Goal: Information Seeking & Learning: Learn about a topic

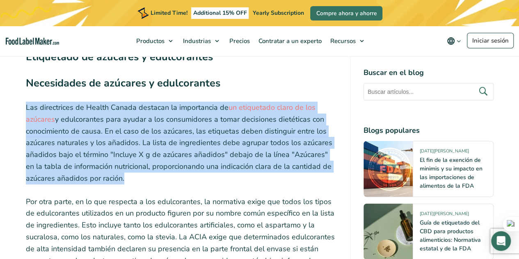
drag, startPoint x: 14, startPoint y: 95, endPoint x: 152, endPoint y: 174, distance: 159.0
click at [152, 174] on article "[DATE] Etiquetas nutricionales de [GEOGRAPHIC_DATA]: Guía de cumplimiento para …" at bounding box center [259, 172] width 519 height 5126
click at [152, 174] on p "Las directrices de Health Canada destacan la importancia de un etiquetado claro…" at bounding box center [181, 143] width 311 height 83
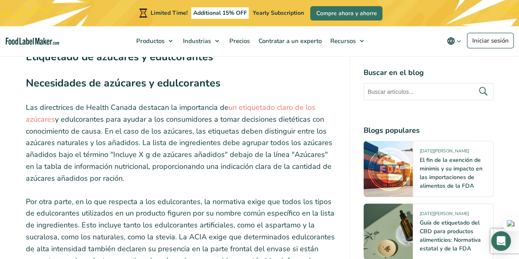
click at [152, 174] on p "Las directrices de Health Canada destacan la importancia de un etiquetado claro…" at bounding box center [181, 143] width 311 height 83
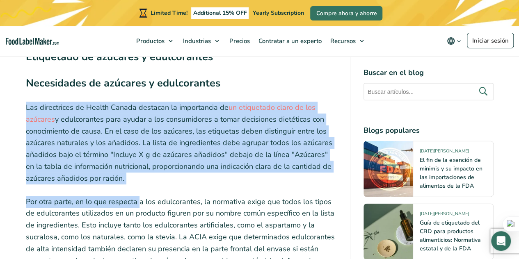
drag, startPoint x: 20, startPoint y: 88, endPoint x: 139, endPoint y: 175, distance: 147.5
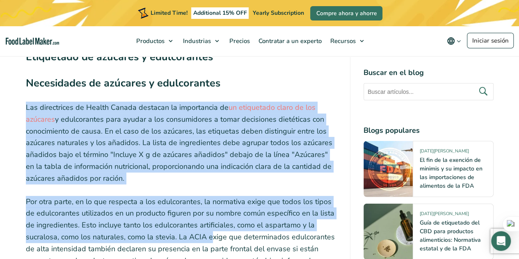
drag, startPoint x: 14, startPoint y: 90, endPoint x: 209, endPoint y: 225, distance: 237.2
click at [209, 225] on article "[DATE] Etiquetas nutricionales de [GEOGRAPHIC_DATA]: Guía de cumplimiento para …" at bounding box center [259, 172] width 519 height 5126
click at [180, 171] on p "Las directrices de Health Canada destacan la importancia de un etiquetado claro…" at bounding box center [181, 143] width 311 height 83
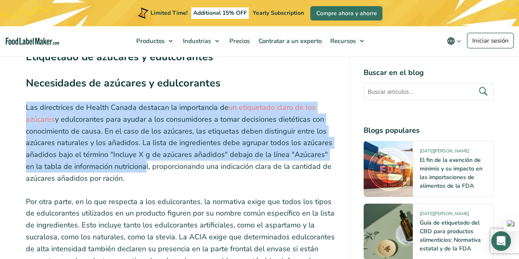
drag, startPoint x: 23, startPoint y: 94, endPoint x: 135, endPoint y: 156, distance: 128.1
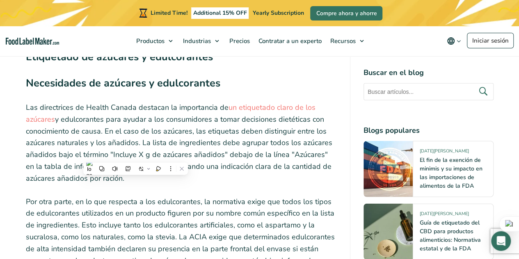
click at [229, 170] on p "Las directrices de Health Canada destacan la importancia de un etiquetado claro…" at bounding box center [181, 143] width 311 height 83
click at [263, 170] on p "Las directrices de Health Canada destacan la importancia de un etiquetado claro…" at bounding box center [181, 143] width 311 height 83
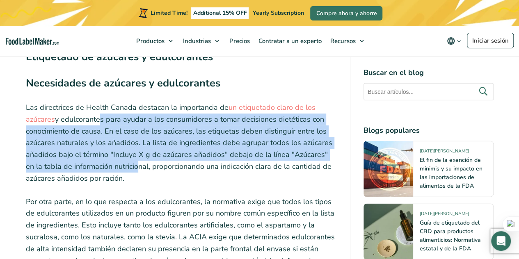
drag, startPoint x: 129, startPoint y: 160, endPoint x: 100, endPoint y: 113, distance: 54.8
click at [100, 113] on p "Las directrices de Health Canada destacan la importancia de un etiquetado claro…" at bounding box center [181, 143] width 311 height 83
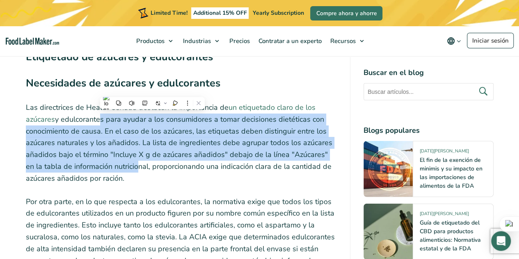
click at [52, 109] on link "un etiquetado claro de los azúcares" at bounding box center [170, 113] width 289 height 22
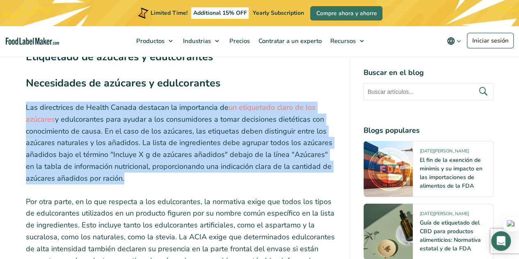
drag, startPoint x: 146, startPoint y: 168, endPoint x: 20, endPoint y: 94, distance: 146.0
drag, startPoint x: 20, startPoint y: 95, endPoint x: 163, endPoint y: 168, distance: 160.4
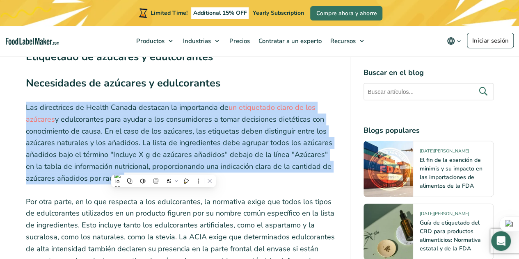
click at [163, 168] on p "Las directrices de Health Canada destacan la importancia de un etiquetado claro…" at bounding box center [181, 143] width 311 height 83
drag, startPoint x: 6, startPoint y: 85, endPoint x: 169, endPoint y: 164, distance: 181.5
click at [169, 164] on article "[DATE] Etiquetas nutricionales de [GEOGRAPHIC_DATA]: Guía de cumplimiento para …" at bounding box center [259, 172] width 519 height 5126
click at [0, 147] on article "[DATE] Etiquetas nutricionales de [GEOGRAPHIC_DATA]: Guía de cumplimiento para …" at bounding box center [259, 172] width 519 height 5126
drag, startPoint x: 5, startPoint y: 99, endPoint x: 216, endPoint y: 170, distance: 221.9
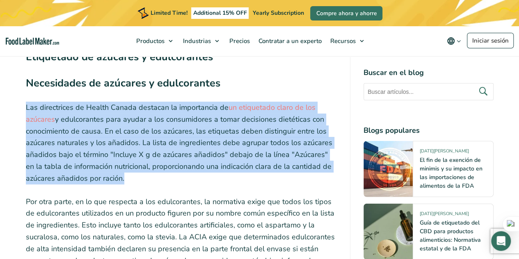
click at [216, 170] on article "[DATE] Etiquetas nutricionales de [GEOGRAPHIC_DATA]: Guía de cumplimiento para …" at bounding box center [259, 172] width 519 height 5126
click at [216, 170] on p "Las directrices de Health Canada destacan la importancia de un etiquetado claro…" at bounding box center [181, 143] width 311 height 83
drag, startPoint x: 191, startPoint y: 165, endPoint x: 23, endPoint y: 91, distance: 184.2
click at [11, 94] on article "[DATE] Etiquetas nutricionales de [GEOGRAPHIC_DATA]: Guía de cumplimiento para …" at bounding box center [259, 172] width 519 height 5126
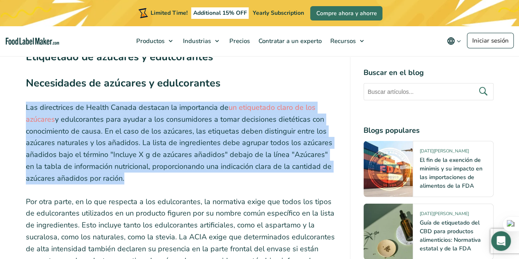
drag, startPoint x: 11, startPoint y: 94, endPoint x: 195, endPoint y: 168, distance: 199.0
click at [195, 168] on article "[DATE] Etiquetas nutricionales de [GEOGRAPHIC_DATA]: Guía de cumplimiento para …" at bounding box center [259, 172] width 519 height 5126
click at [195, 168] on p "Las directrices de Health Canada destacan la importancia de un etiquetado claro…" at bounding box center [181, 143] width 311 height 83
drag, startPoint x: 195, startPoint y: 168, endPoint x: 23, endPoint y: 97, distance: 186.3
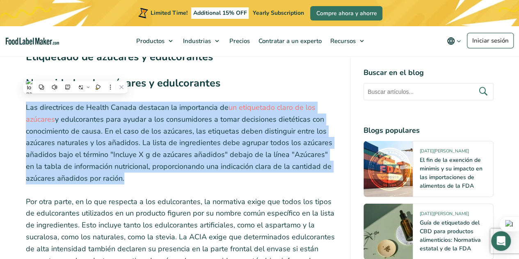
click at [16, 97] on article "[DATE] Etiquetas nutricionales de [GEOGRAPHIC_DATA]: Guía de cumplimiento para …" at bounding box center [259, 172] width 519 height 5126
drag, startPoint x: 16, startPoint y: 97, endPoint x: 174, endPoint y: 167, distance: 172.5
click at [174, 167] on article "[DATE] Etiquetas nutricionales de [GEOGRAPHIC_DATA]: Guía de cumplimiento para …" at bounding box center [259, 172] width 519 height 5126
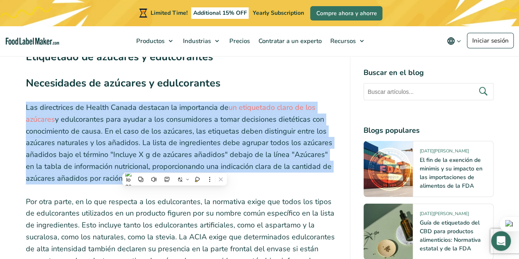
click at [174, 167] on p "Las directrices de Health Canada destacan la importancia de un etiquetado claro…" at bounding box center [181, 143] width 311 height 83
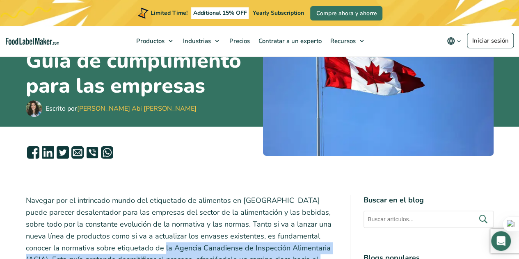
scroll to position [140, 0]
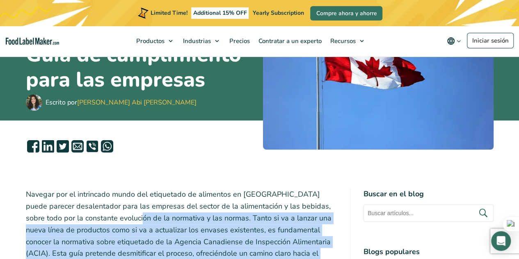
drag, startPoint x: 174, startPoint y: 167, endPoint x: 118, endPoint y: 216, distance: 74.6
click at [118, 216] on p "Navegar por el intrincado mundo del etiquetado de alimentos en [GEOGRAPHIC_DATA…" at bounding box center [181, 236] width 311 height 94
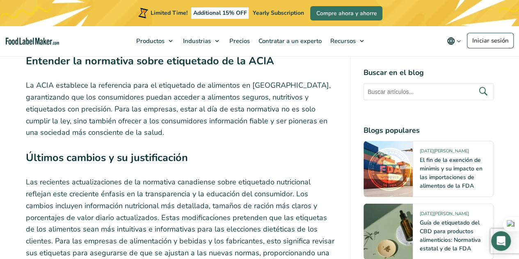
scroll to position [1141, 0]
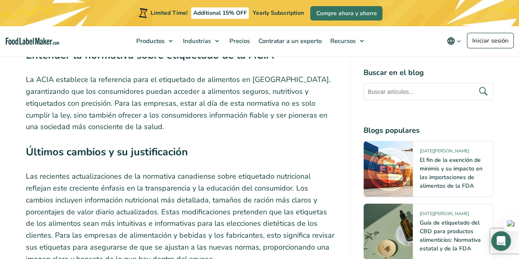
click at [282, 112] on p "La ACIA establece la referencia para el etiquetado de alimentos en [GEOGRAPHIC_…" at bounding box center [181, 103] width 311 height 59
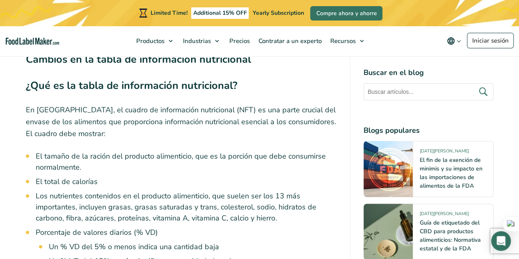
click at [250, 116] on p "En [GEOGRAPHIC_DATA], el cuadro de información nutricional (NFT) es una parte c…" at bounding box center [181, 121] width 311 height 35
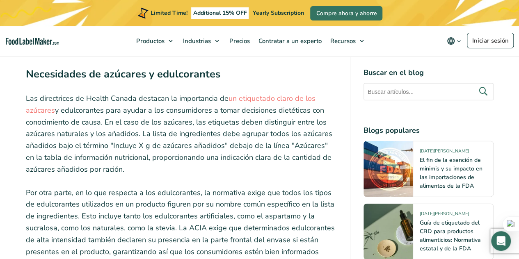
scroll to position [2486, 0]
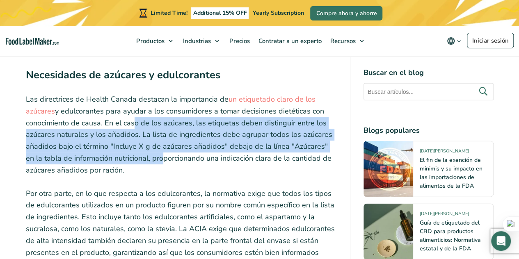
drag, startPoint x: 134, startPoint y: 110, endPoint x: 152, endPoint y: 148, distance: 41.5
click at [152, 148] on p "Las directrices de Health Canada destacan la importancia de un etiquetado claro…" at bounding box center [181, 134] width 311 height 83
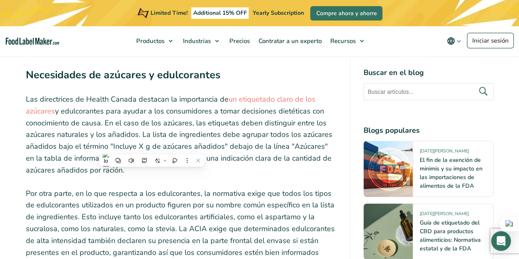
click at [233, 154] on p "Las directrices de Health Canada destacan la importancia de un etiquetado claro…" at bounding box center [181, 134] width 311 height 83
